Goal: Register for event/course

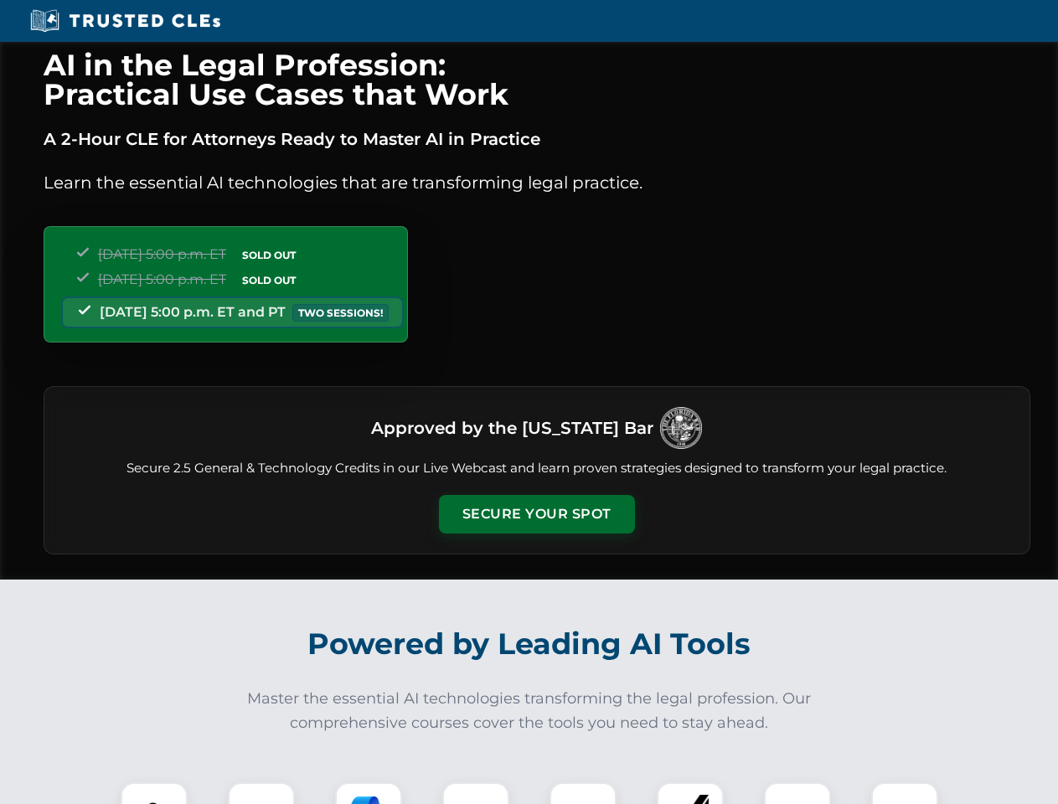
click at [536, 514] on button "Secure Your Spot" at bounding box center [537, 514] width 196 height 39
click at [154, 793] on img at bounding box center [154, 816] width 49 height 49
